Goal: Find specific page/section

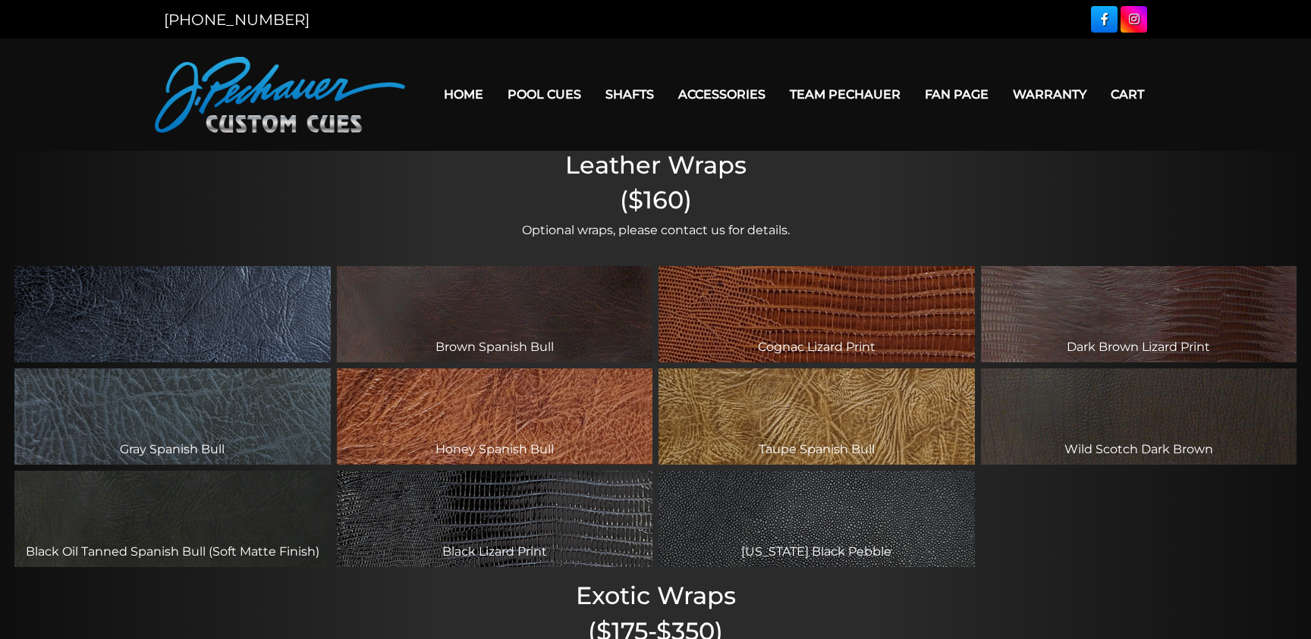
click at [273, 309] on div "Black Spanish Bull" at bounding box center [172, 314] width 316 height 96
click at [265, 315] on div "Black Spanish Bull" at bounding box center [172, 314] width 316 height 96
click at [419, 343] on div "Brown Spanish Bull" at bounding box center [495, 314] width 316 height 96
click at [460, 451] on div "Honey Spanish Bull" at bounding box center [495, 417] width 316 height 96
click at [504, 506] on div "Black Lizard Print" at bounding box center [495, 519] width 316 height 96
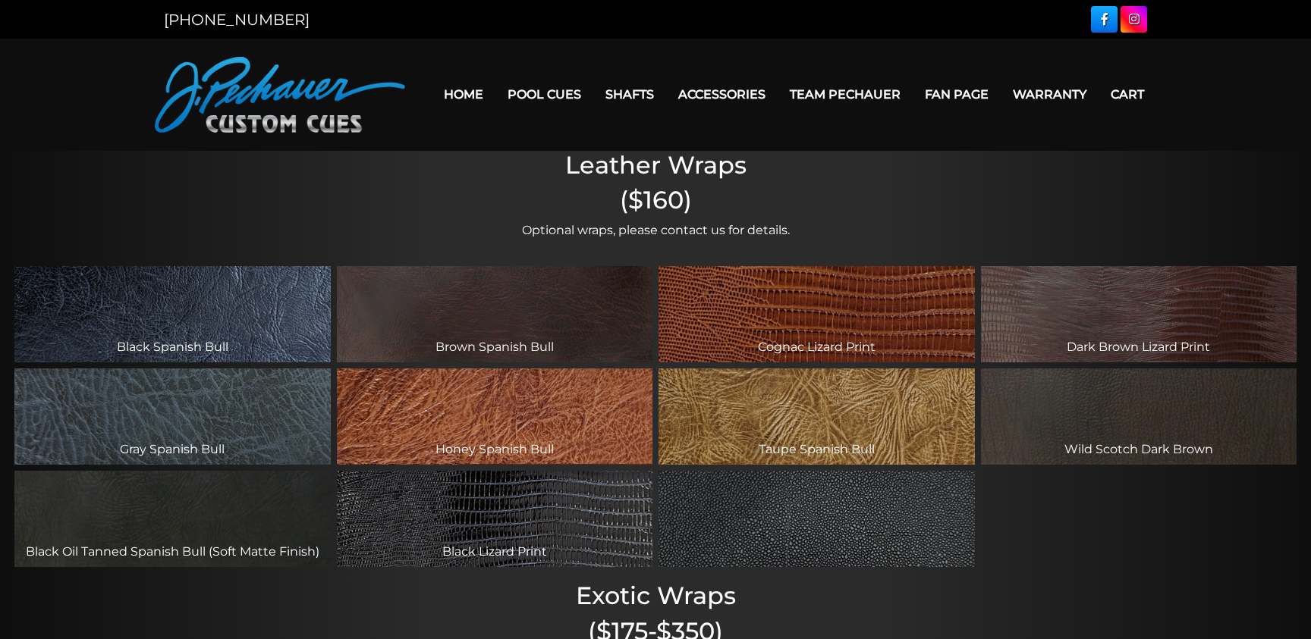
click at [761, 529] on div "[US_STATE] Black Pebble" at bounding box center [816, 519] width 316 height 96
click at [298, 486] on div "Black Oil Tanned Spanish Bull (Soft Matte Finish)" at bounding box center [172, 519] width 316 height 96
click at [356, 630] on h2 "($175-$350)" at bounding box center [655, 631] width 1311 height 29
